Goal: Information Seeking & Learning: Compare options

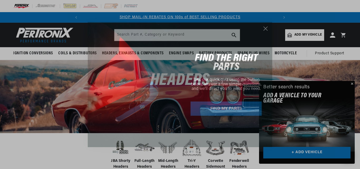
click at [267, 28] on circle "Close dialog" at bounding box center [265, 28] width 9 height 9
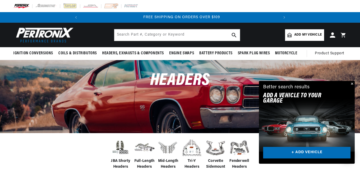
scroll to position [0, 197]
click at [352, 84] on button "Close" at bounding box center [351, 84] width 6 height 6
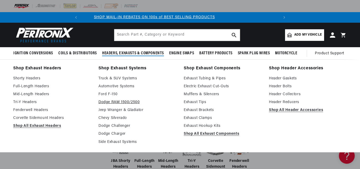
scroll to position [0, 0]
click at [35, 85] on link "Full-Length Headers" at bounding box center [52, 86] width 78 height 6
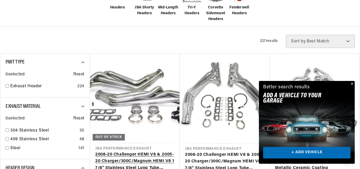
scroll to position [185, 0]
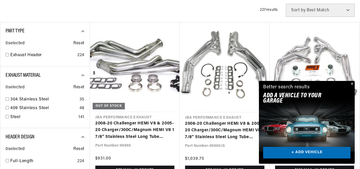
click at [352, 83] on button "Close" at bounding box center [351, 84] width 6 height 6
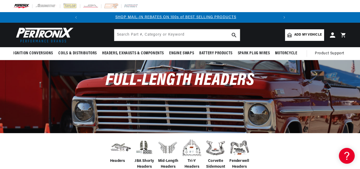
scroll to position [0, 0]
click at [315, 35] on span "Add my vehicle" at bounding box center [307, 34] width 27 height 5
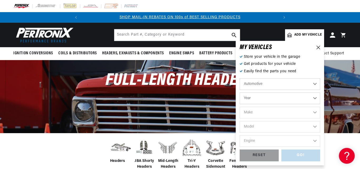
click at [288, 98] on select "Year 2022 2021 2020 2019 2018 2017 2016 2015 2014 2013 2012 2011 2010 2009 2008…" at bounding box center [280, 99] width 80 height 12
select select "1972"
click at [240, 93] on select "Year 2022 2021 2020 2019 2018 2017 2016 2015 2014 2013 2012 2011 2010 2009 2008…" at bounding box center [280, 99] width 80 height 12
select select "1972"
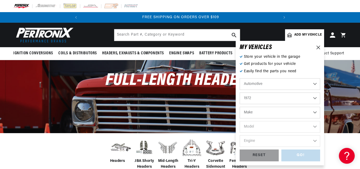
click at [287, 114] on select "Make Alfa Romeo American Motors Aston Martin Audi Austin BMW Buick Cadillac Che…" at bounding box center [280, 113] width 80 height 12
select select "Chevrolet"
click at [240, 107] on select "Make Alfa Romeo American Motors Aston Martin Audi Austin BMW Buick Cadillac Che…" at bounding box center [280, 113] width 80 height 12
select select "Chevrolet"
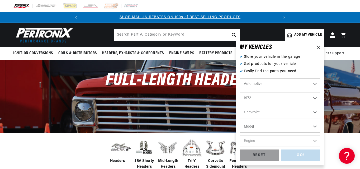
click at [291, 129] on select "Model Bel Air Biscayne Blazer Brookwood C10 Pickup C10 Suburban C20 Pickup C20 …" at bounding box center [280, 127] width 80 height 12
select select "Chevelle"
click at [240, 121] on select "Model Bel Air Biscayne Blazer Brookwood C10 Pickup C10 Suburban C20 Pickup C20 …" at bounding box center [280, 127] width 80 height 12
select select "Chevelle"
click at [284, 140] on select "Engine 3.2L 3.8L 4.6L 5.3L 5.4L 6.5L 250cid / 4.1L 305cid / 5.0L 307cid / 5.0L …" at bounding box center [280, 141] width 80 height 12
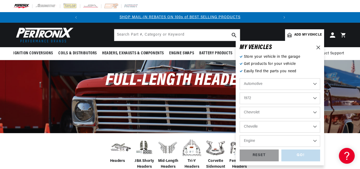
select select "454cid-7.4L"
click at [240, 135] on select "Engine 3.2L 3.8L 4.6L 5.3L 5.4L 6.5L 250cid / 4.1L 305cid / 5.0L 307cid / 5.0L …" at bounding box center [280, 141] width 80 height 12
select select "454cid-7.4L"
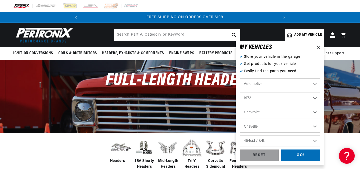
scroll to position [0, 197]
click at [294, 154] on div "GO!" at bounding box center [300, 156] width 39 height 12
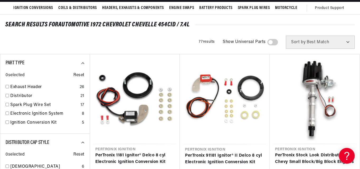
scroll to position [53, 0]
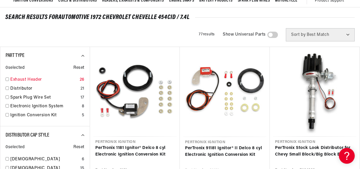
click at [7, 78] on input "checkbox" at bounding box center [7, 79] width 3 height 3
checkbox input "true"
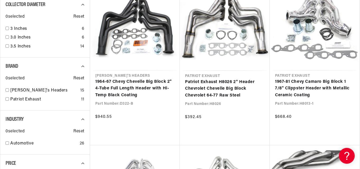
scroll to position [0, 197]
click at [7, 89] on input "checkbox" at bounding box center [7, 89] width 3 height 3
checkbox input "true"
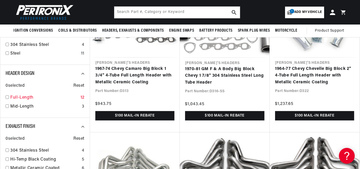
click at [7, 95] on input "checkbox" at bounding box center [7, 96] width 3 height 3
checkbox input "true"
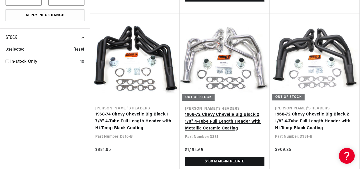
scroll to position [0, 197]
click at [240, 121] on link "1968-72 Chevy Chevelle Big Block 2 1/8" 4-Tube Full Length Header with Metallic…" at bounding box center [224, 122] width 79 height 20
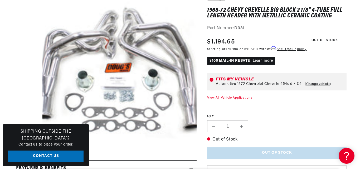
scroll to position [132, 0]
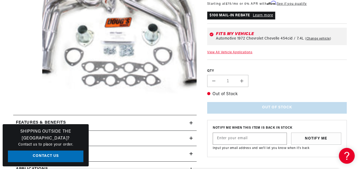
click at [27, 117] on button "Open media 1 in modal" at bounding box center [27, 117] width 0 height 0
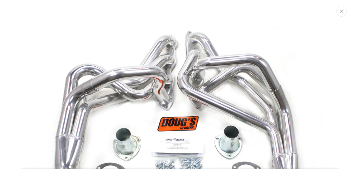
scroll to position [53, 0]
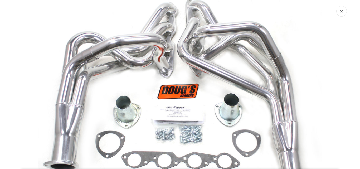
click at [341, 11] on icon "Close" at bounding box center [342, 11] width 4 height 4
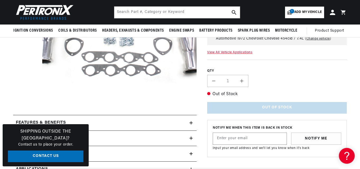
scroll to position [0, 0]
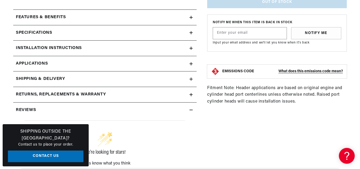
click at [189, 18] on div "Features & Benefits" at bounding box center [101, 17] width 176 height 7
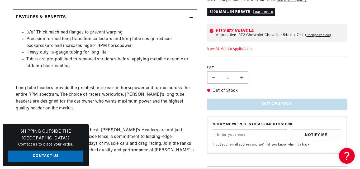
scroll to position [0, 26]
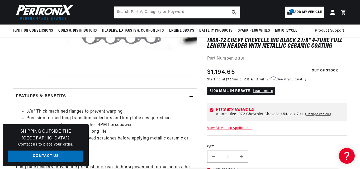
click at [192, 94] on summary "Features & Benefits" at bounding box center [104, 96] width 183 height 15
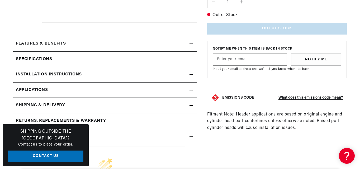
click at [192, 58] on icon at bounding box center [190, 59] width 3 height 3
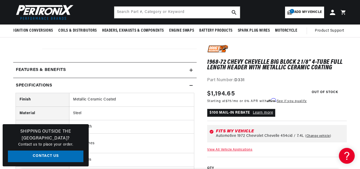
scroll to position [0, 197]
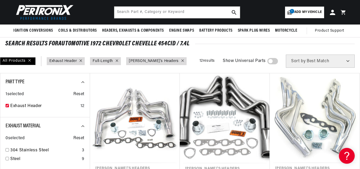
scroll to position [0, 197]
